Goal: Information Seeking & Learning: Check status

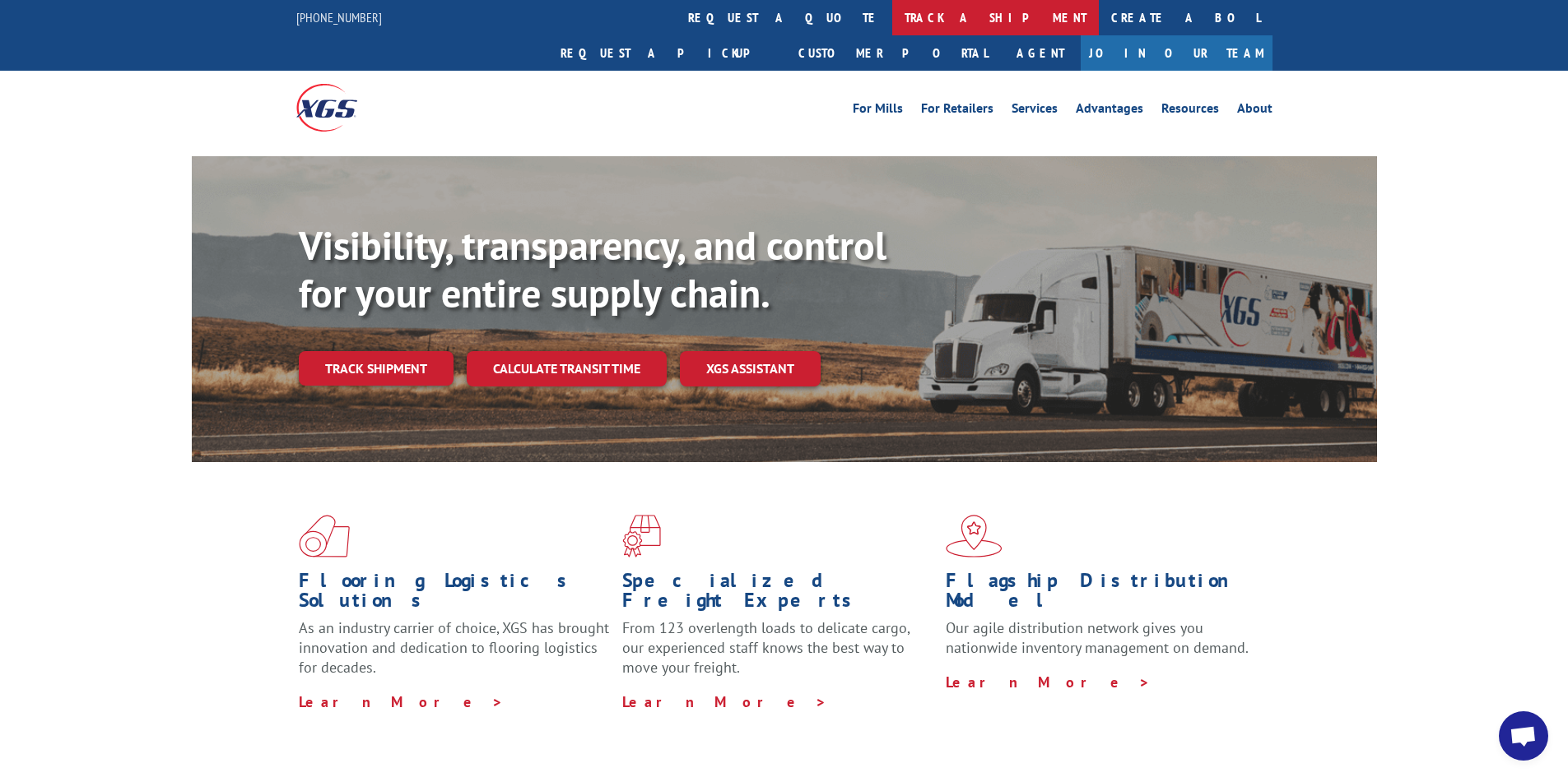
click at [892, 12] on link "track a shipment" at bounding box center [995, 18] width 206 height 35
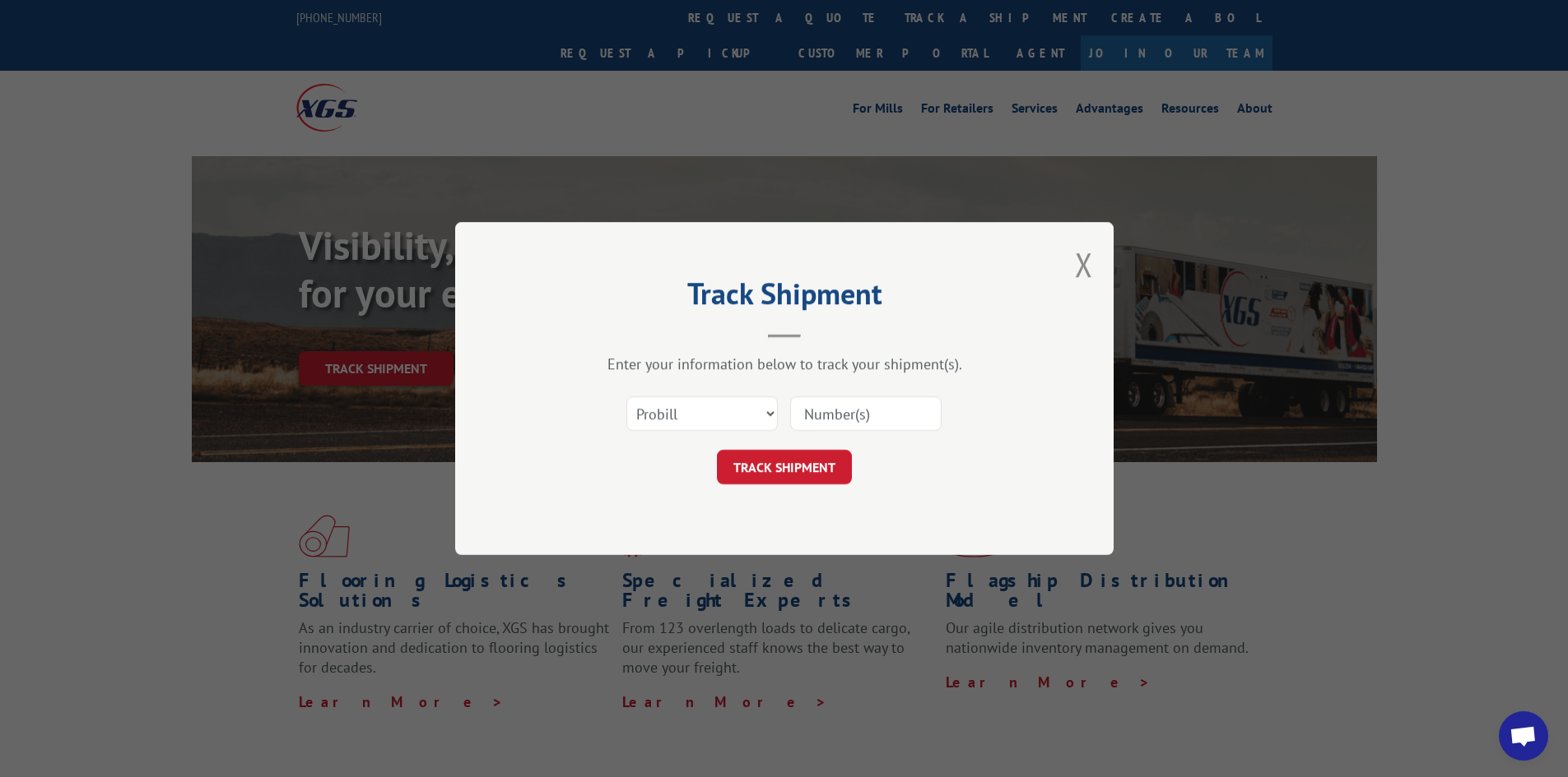
click at [900, 411] on input at bounding box center [865, 413] width 151 height 35
type input "15340360"
click button "TRACK SHIPMENT" at bounding box center [784, 466] width 135 height 35
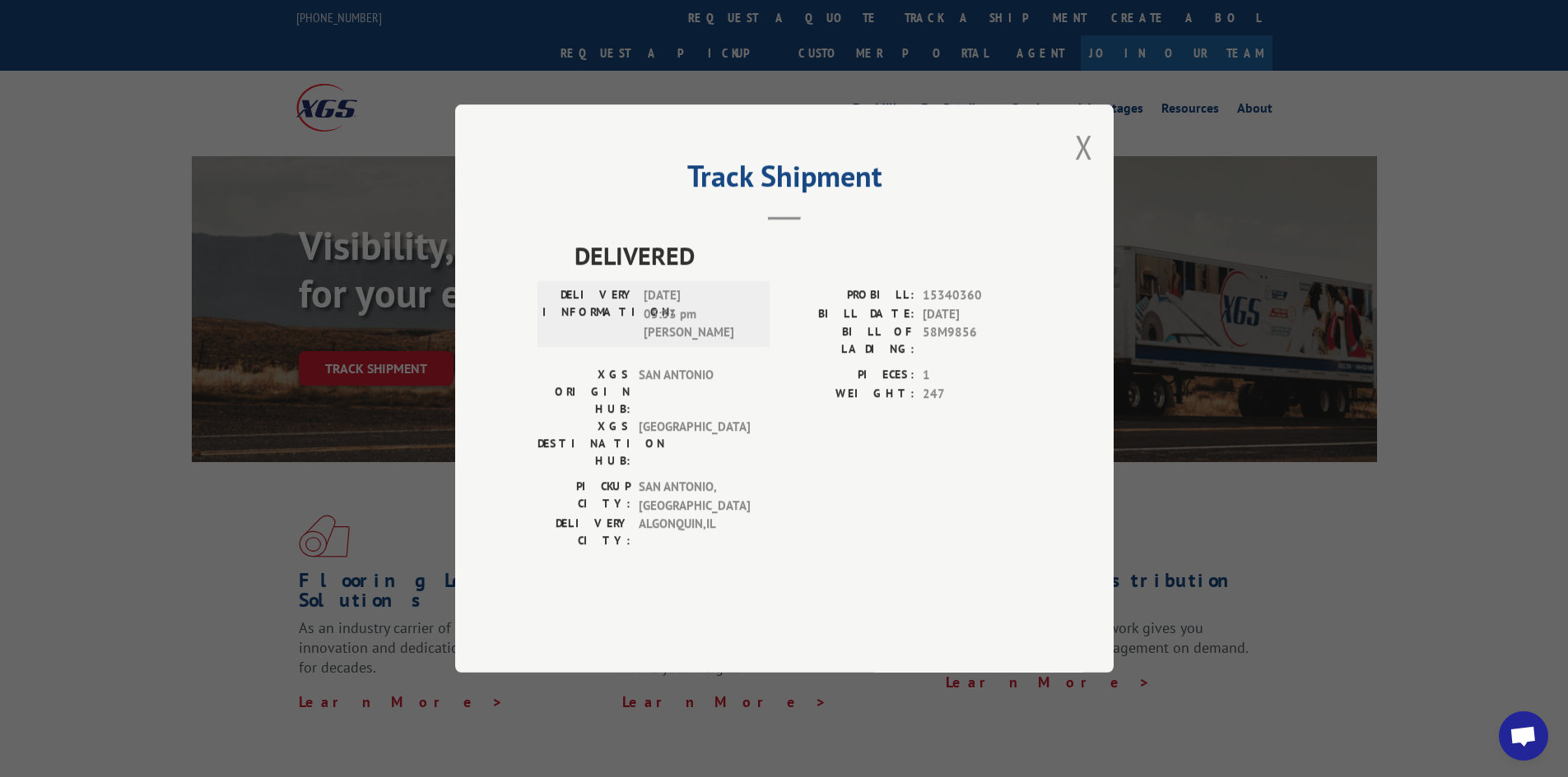
click at [1080, 169] on button "Close modal" at bounding box center [1084, 146] width 18 height 43
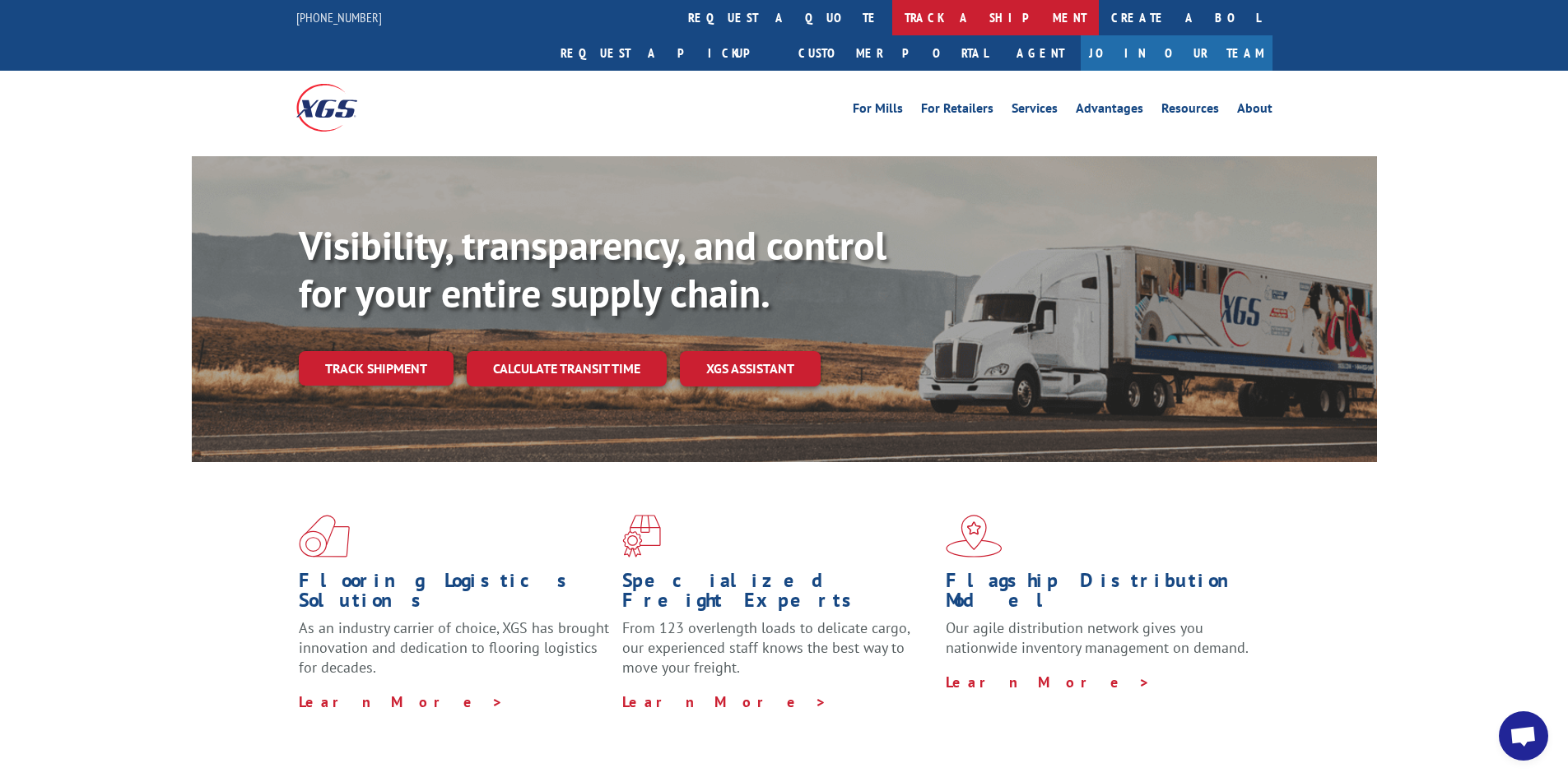
click at [892, 16] on link "track a shipment" at bounding box center [995, 18] width 206 height 35
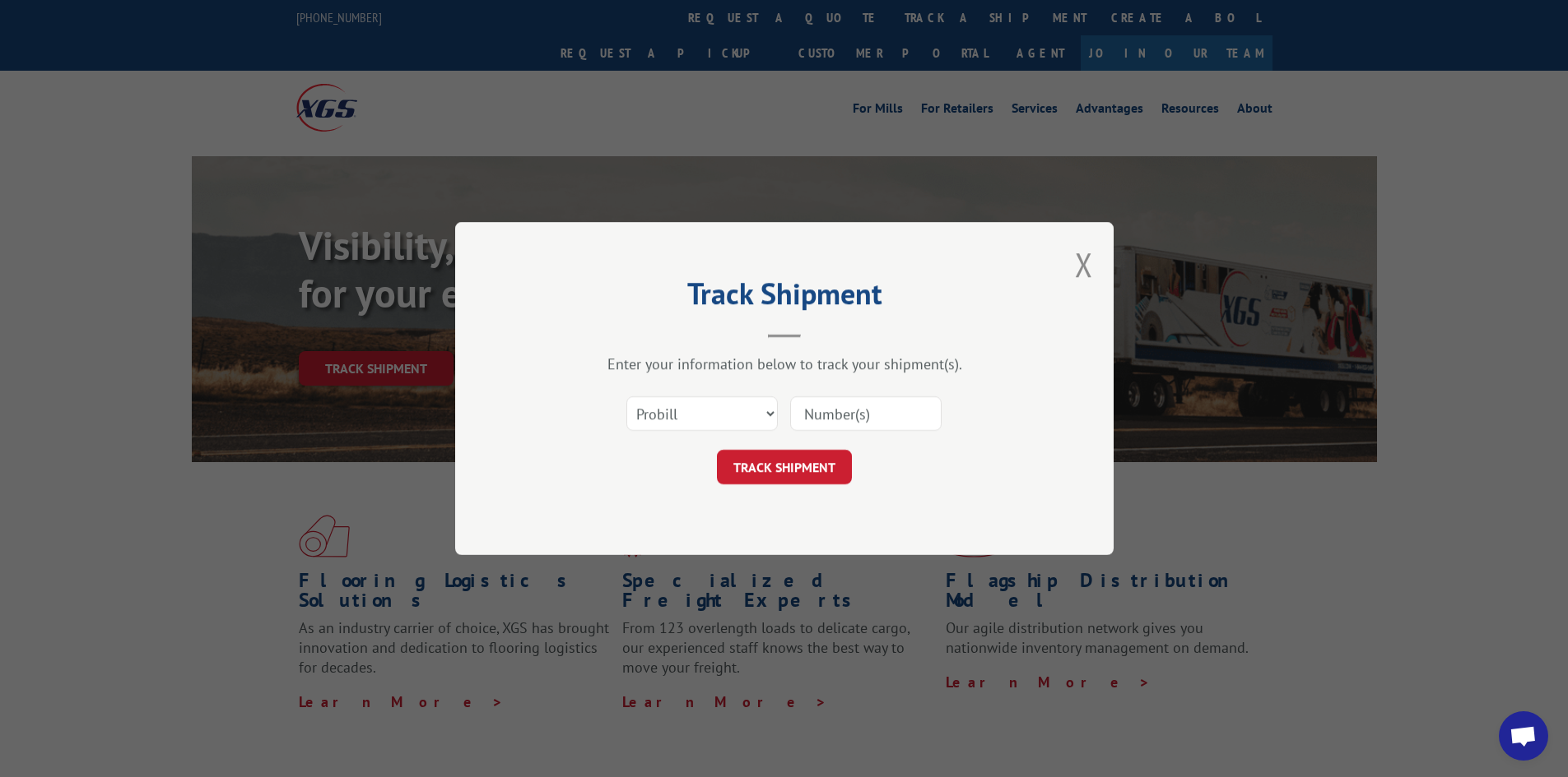
click at [882, 420] on input at bounding box center [865, 413] width 151 height 35
paste input "16331187"
type input "16331187"
click at [799, 451] on button "TRACK SHIPMENT" at bounding box center [784, 466] width 135 height 35
